Goal: Task Accomplishment & Management: Manage account settings

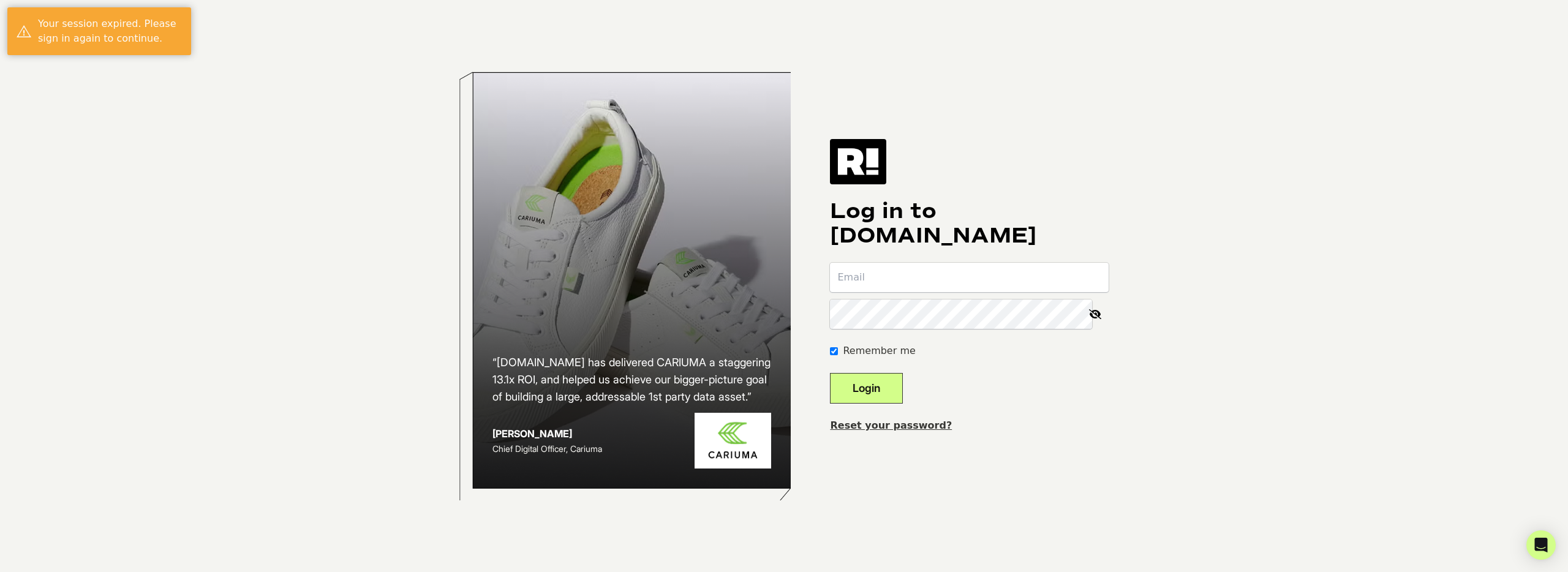
type input "[PERSON_NAME][EMAIL_ADDRESS][DOMAIN_NAME]"
click at [868, 385] on button "Login" at bounding box center [866, 388] width 73 height 31
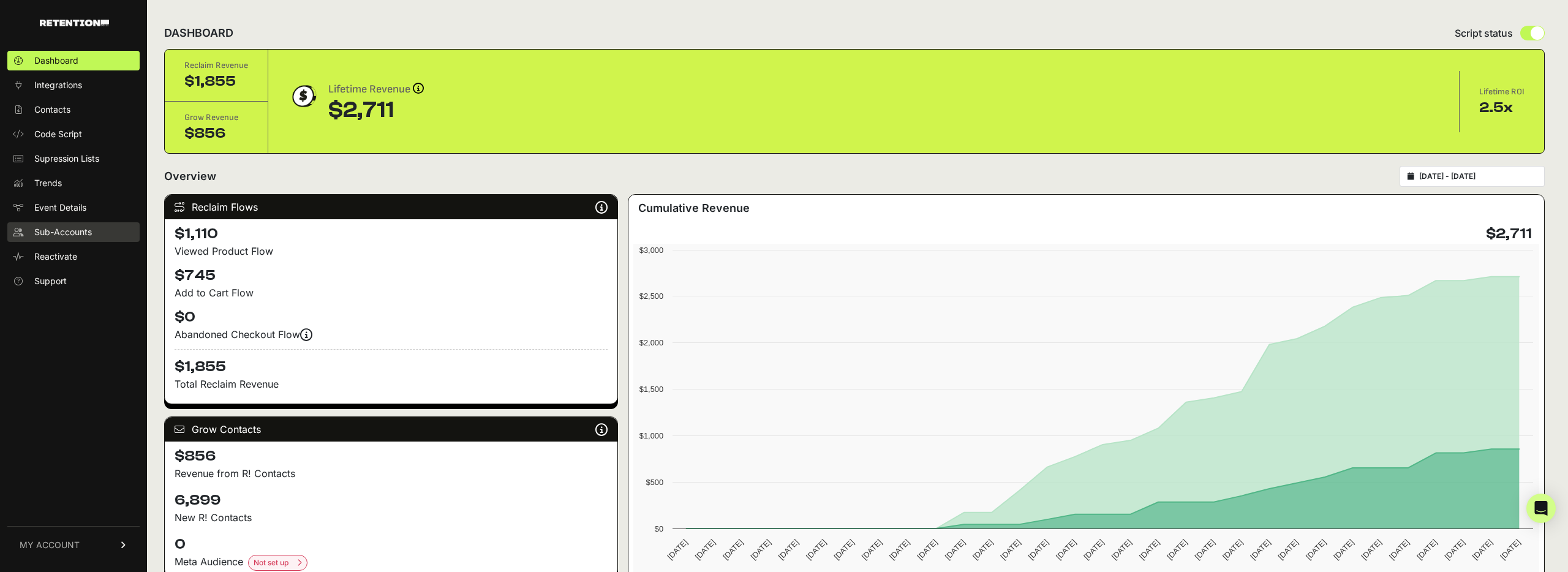
click at [67, 239] on link "Sub-Accounts" at bounding box center [73, 232] width 132 height 20
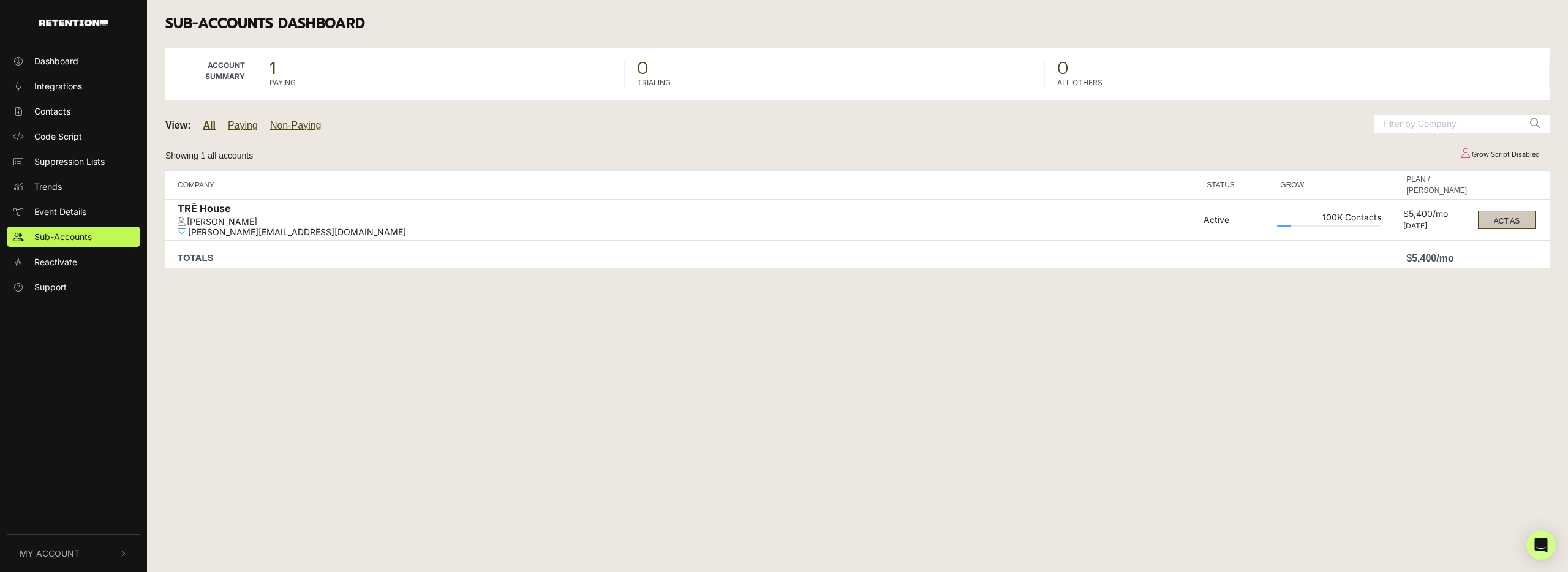
click at [1505, 223] on button "ACT AS" at bounding box center [1506, 220] width 57 height 18
